Goal: Task Accomplishment & Management: Complete application form

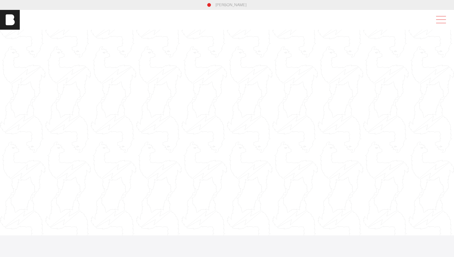
click at [440, 18] on span at bounding box center [440, 19] width 14 height 11
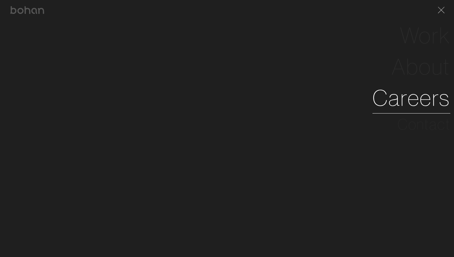
click at [396, 93] on link "Careers" at bounding box center [412, 97] width 78 height 31
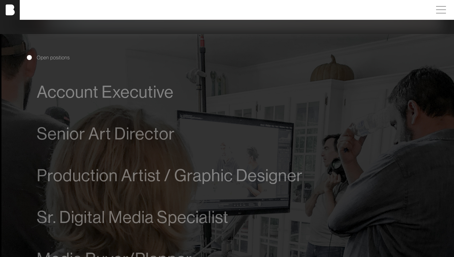
scroll to position [309, 0]
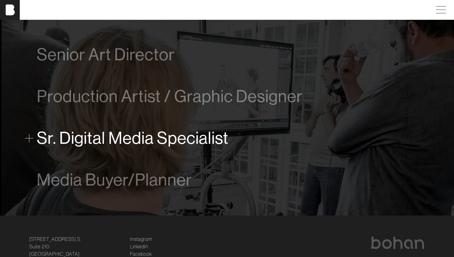
click at [101, 136] on span "Sr. Digital Media Specialist" at bounding box center [133, 138] width 192 height 19
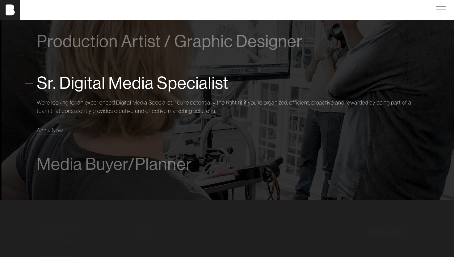
scroll to position [451, 0]
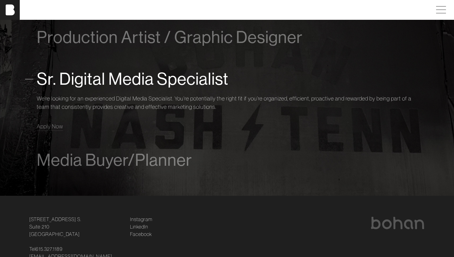
click at [58, 132] on div "Sr. Digital Media Specialist We’re looking for an experienced Digital Media Spe…" at bounding box center [227, 98] width 381 height 81
click at [55, 127] on span "Apply Now" at bounding box center [50, 126] width 26 height 7
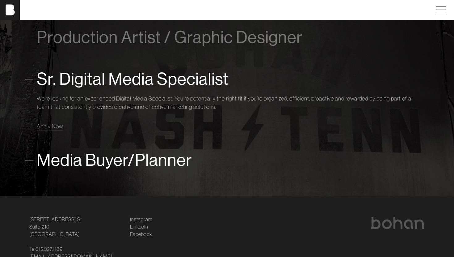
scroll to position [271, 0]
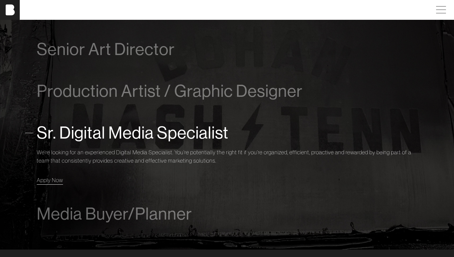
click at [51, 184] on link "Apply Now" at bounding box center [50, 180] width 26 height 8
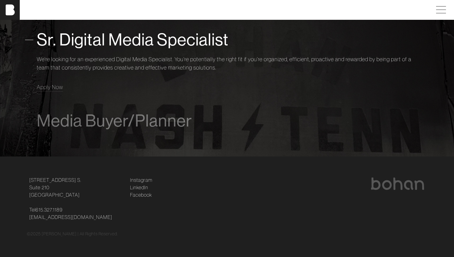
scroll to position [490, 0]
click at [142, 188] on link "LinkedIn" at bounding box center [139, 187] width 18 height 7
